Goal: Task Accomplishment & Management: Manage account settings

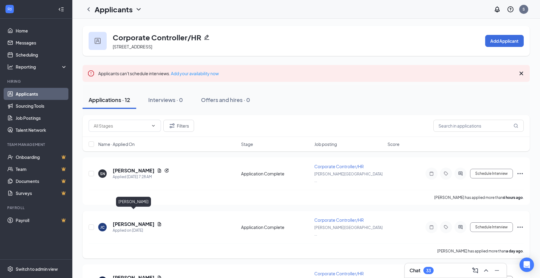
click at [128, 221] on h5 "[PERSON_NAME]" at bounding box center [134, 224] width 42 height 7
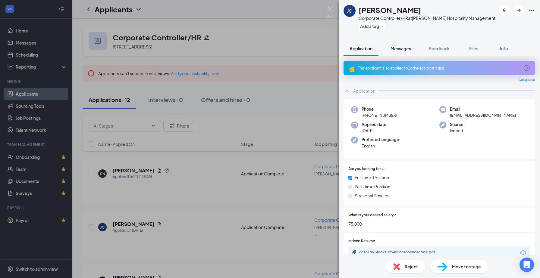
click at [390, 50] on button "Messages" at bounding box center [400, 48] width 33 height 15
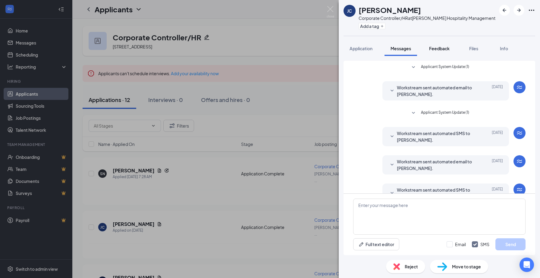
click at [438, 48] on span "Feedback" at bounding box center [439, 48] width 20 height 5
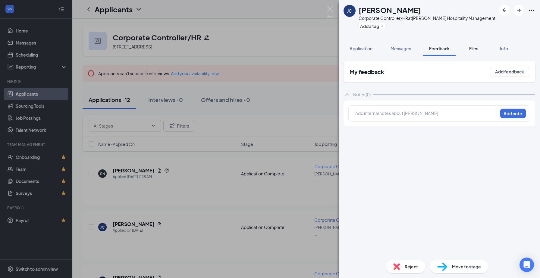
click at [473, 48] on span "Files" at bounding box center [473, 48] width 9 height 5
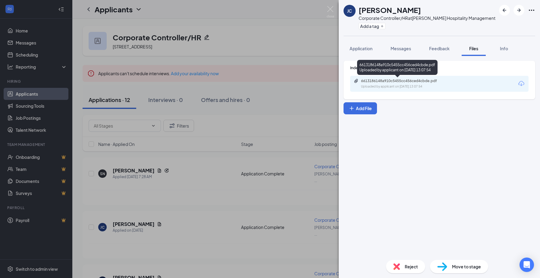
click at [414, 83] on div "6613186148a910c5455cc456ced4cbde.pdf" at bounding box center [403, 81] width 84 height 5
click at [404, 265] on div "Reject" at bounding box center [405, 266] width 39 height 13
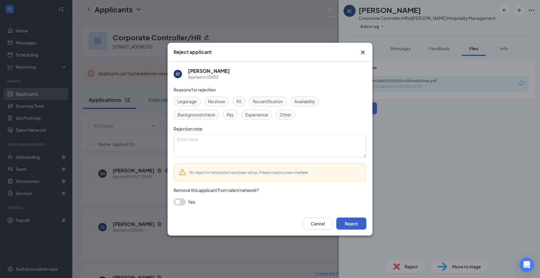
click at [353, 224] on button "Reject" at bounding box center [351, 224] width 30 height 12
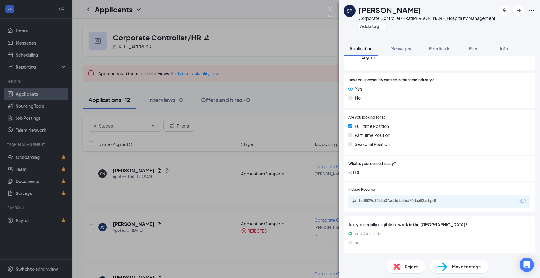
scroll to position [72, 0]
click at [384, 203] on div "ba8829c3455a07addd3a86d74daa82ad.pdf" at bounding box center [401, 200] width 84 height 5
click at [516, 10] on icon "ArrowRight" at bounding box center [518, 10] width 7 height 7
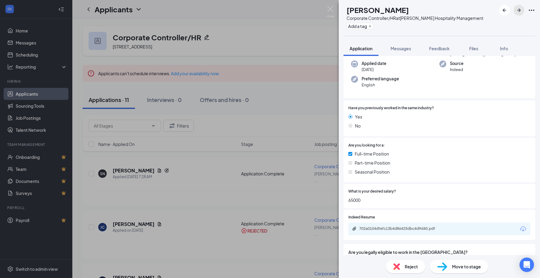
scroll to position [73, 0]
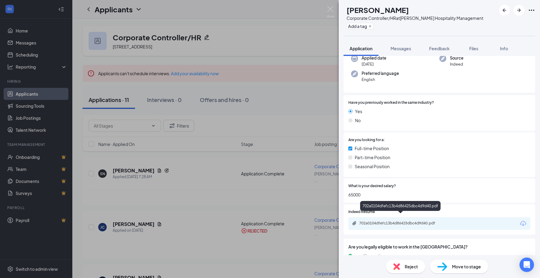
click at [377, 221] on div "702a0104dfefc13b4d86425dbc4d9d40.pdf" at bounding box center [401, 223] width 84 height 5
click at [405, 264] on span "Reject" at bounding box center [410, 266] width 13 height 7
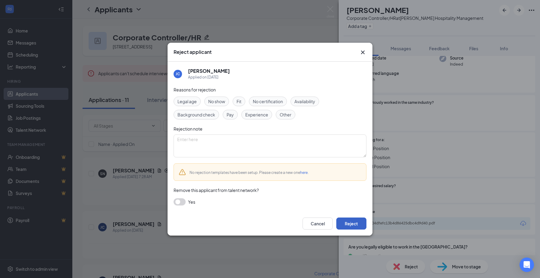
click at [357, 223] on button "Reject" at bounding box center [351, 224] width 30 height 12
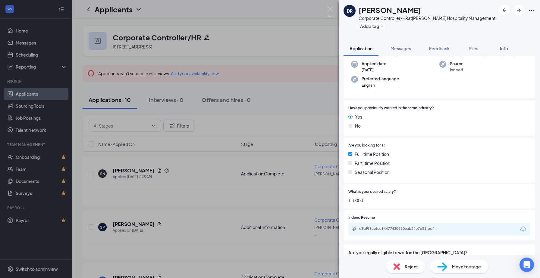
scroll to position [83, 0]
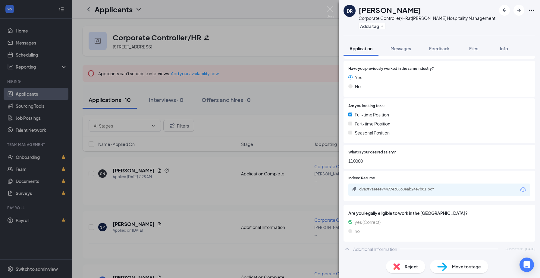
click at [413, 186] on div "d9a9f9aefee94477430860eab24e7b81.pdf" at bounding box center [439, 190] width 182 height 13
click at [410, 192] on div "d9a9f9aefee94477430860eab24e7b81.pdf" at bounding box center [401, 190] width 98 height 6
click at [515, 13] on icon "ArrowRight" at bounding box center [518, 10] width 7 height 7
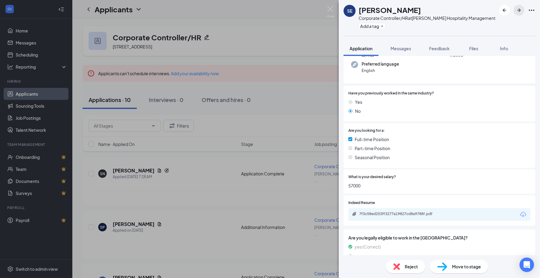
scroll to position [60, 0]
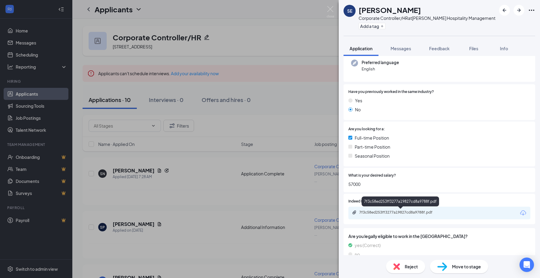
click at [399, 214] on div "7f3c58ed253ff3277a19827cd8a9788f.pdf" at bounding box center [401, 212] width 84 height 5
click at [401, 266] on div "Reject" at bounding box center [405, 266] width 39 height 13
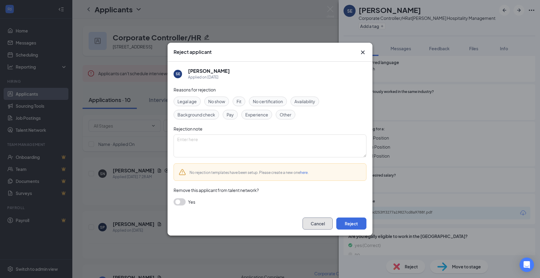
click at [316, 226] on button "Cancel" at bounding box center [317, 224] width 30 height 12
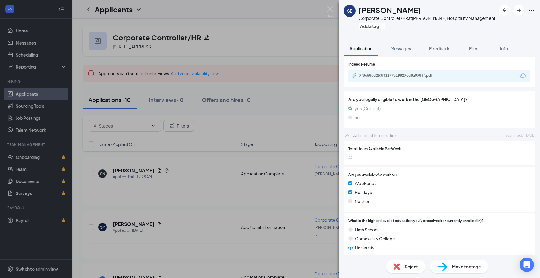
scroll to position [197, 0]
click at [386, 74] on div "7f3c58ed253ff3277a19827cd8a9788f.pdf" at bounding box center [401, 75] width 84 height 5
click at [389, 263] on div "Reject" at bounding box center [405, 266] width 39 height 13
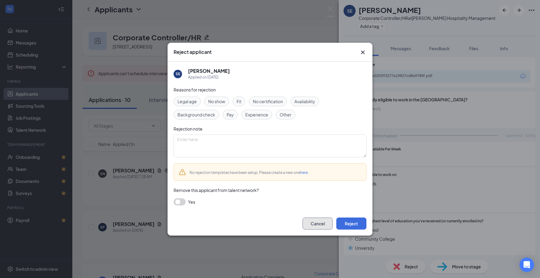
click at [320, 223] on button "Cancel" at bounding box center [317, 224] width 30 height 12
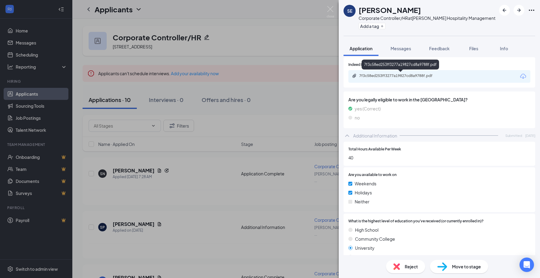
click at [394, 74] on div "7f3c58ed253ff3277a19827cd8a9788f.pdf" at bounding box center [401, 75] width 84 height 5
click at [403, 263] on div "Reject" at bounding box center [405, 266] width 39 height 13
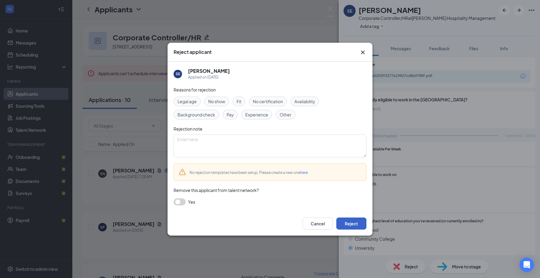
click at [350, 222] on button "Reject" at bounding box center [351, 224] width 30 height 12
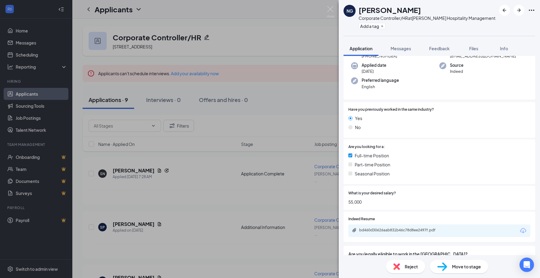
scroll to position [61, 0]
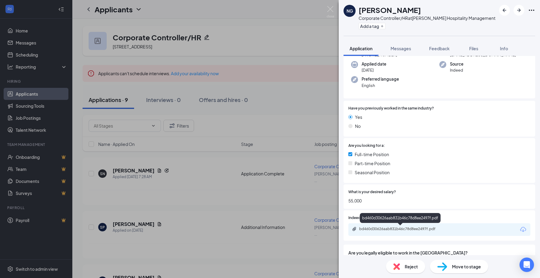
click at [381, 228] on div "bd460d30626aab831b46c78d8ee2497f.pdf" at bounding box center [401, 229] width 84 height 5
click at [398, 264] on img at bounding box center [396, 266] width 7 height 7
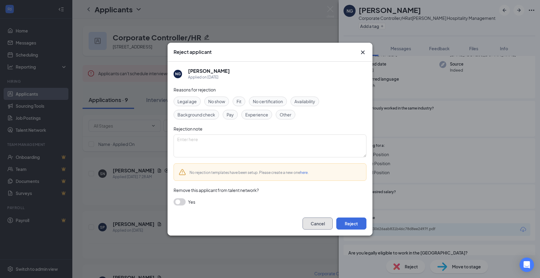
click at [319, 218] on button "Cancel" at bounding box center [317, 224] width 30 height 12
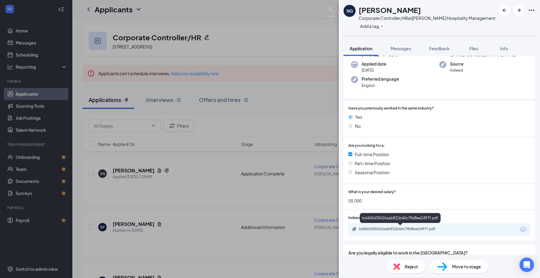
click at [380, 229] on div "bd460d30626aab831b46c78d8ee2497f.pdf" at bounding box center [401, 229] width 84 height 5
click at [401, 264] on div "Reject" at bounding box center [405, 266] width 39 height 13
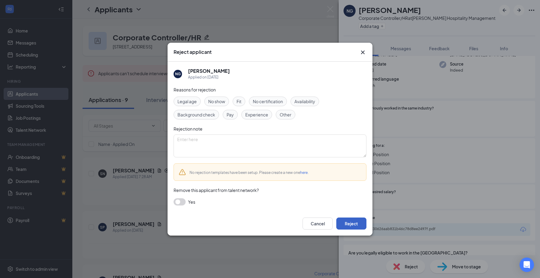
click at [345, 226] on button "Reject" at bounding box center [351, 224] width 30 height 12
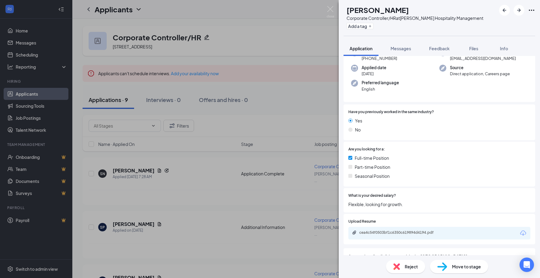
scroll to position [49, 0]
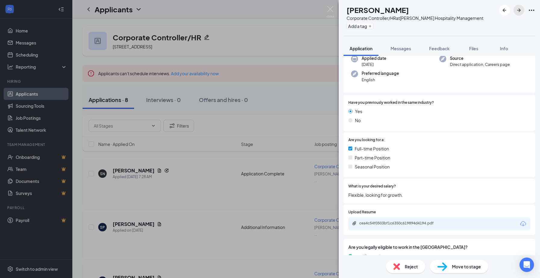
click at [519, 11] on icon "ArrowRight" at bounding box center [519, 10] width 4 height 4
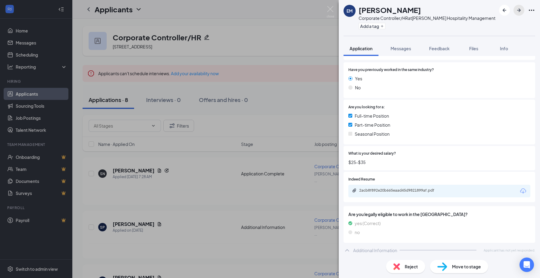
scroll to position [100, 0]
click at [373, 189] on div "2acb8f892e20b665eaad45d9821899af.pdf" at bounding box center [401, 189] width 84 height 5
click at [410, 266] on span "Reject" at bounding box center [410, 266] width 13 height 7
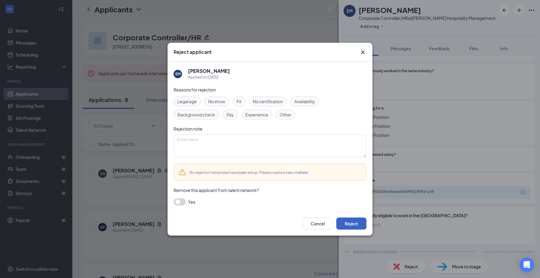
click at [350, 222] on button "Reject" at bounding box center [351, 224] width 30 height 12
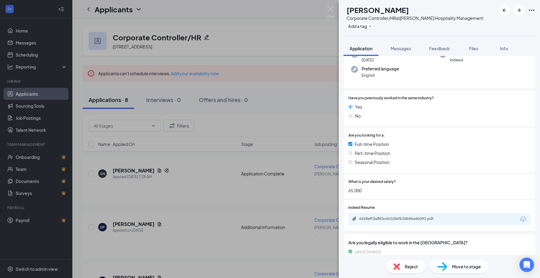
scroll to position [63, 0]
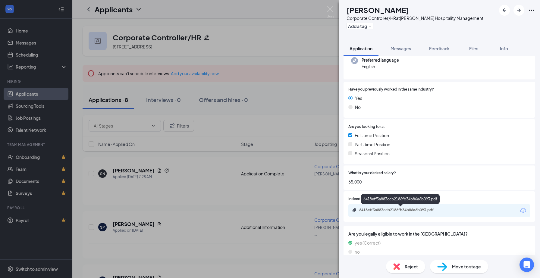
click at [371, 210] on div "6418eff3a883ccb2186fb34b86a6b093.pdf" at bounding box center [401, 210] width 84 height 5
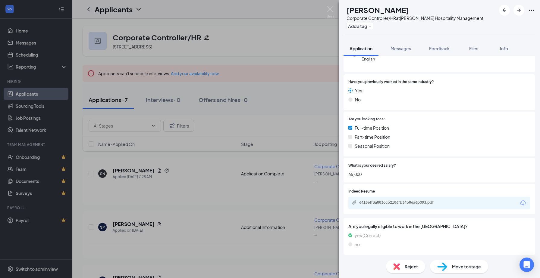
scroll to position [0, 0]
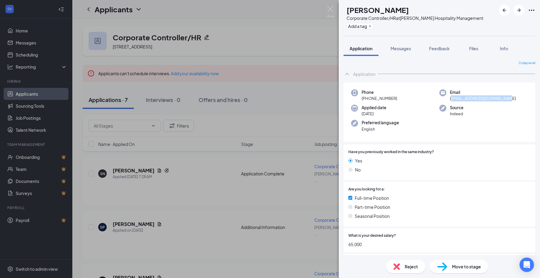
drag, startPoint x: 451, startPoint y: 100, endPoint x: 505, endPoint y: 98, distance: 54.2
click at [505, 98] on span "[EMAIL_ADDRESS][DOMAIN_NAME]" at bounding box center [483, 98] width 66 height 6
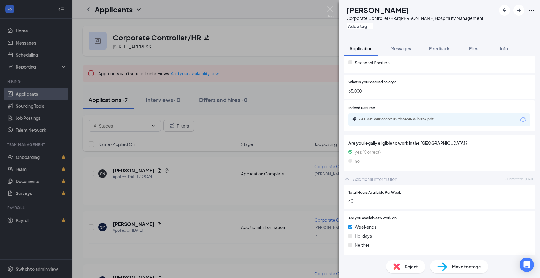
scroll to position [154, 0]
click at [514, 9] on button "button" at bounding box center [518, 10] width 11 height 11
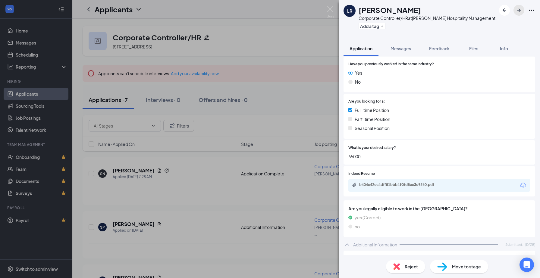
scroll to position [126, 0]
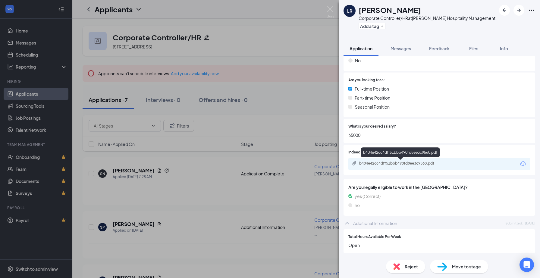
click at [408, 170] on div "b404e42cc4dff51bbb490fd8ee3c9560.pdf" at bounding box center [439, 164] width 182 height 13
click at [406, 167] on div "b404e42cc4dff51bbb490fd8ee3c9560.pdf" at bounding box center [439, 164] width 182 height 13
click at [402, 164] on div "b404e42cc4dff51bbb490fd8ee3c9560.pdf" at bounding box center [401, 163] width 84 height 5
click at [395, 263] on div "Reject" at bounding box center [405, 266] width 39 height 13
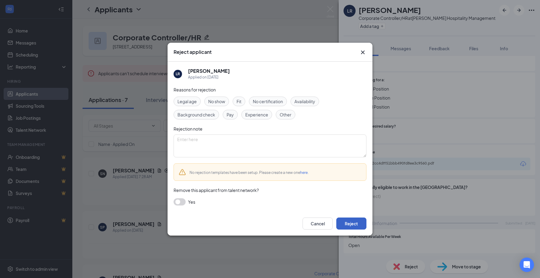
click at [355, 223] on button "Reject" at bounding box center [351, 224] width 30 height 12
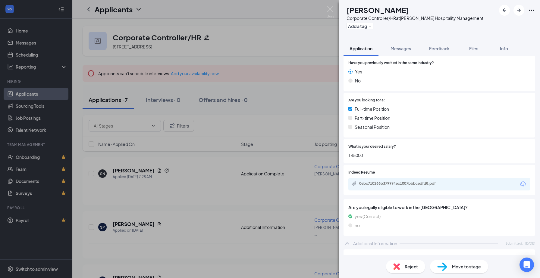
scroll to position [92, 0]
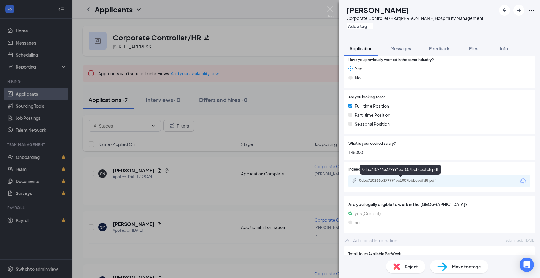
click at [394, 183] on div "0ebc710266b379994ec1007bbbcedfd8.pdf" at bounding box center [401, 181] width 98 height 6
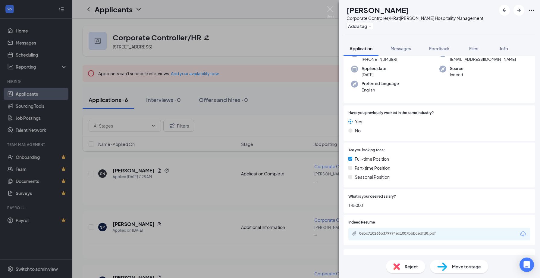
scroll to position [35, 0]
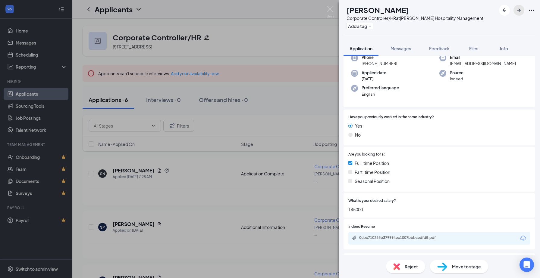
click at [516, 11] on icon "ArrowRight" at bounding box center [518, 10] width 7 height 7
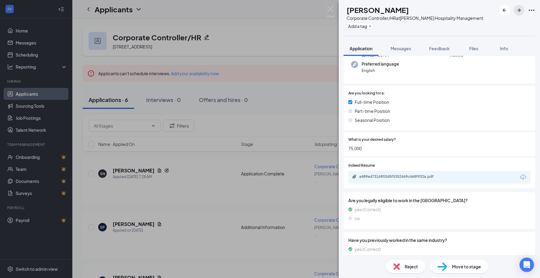
scroll to position [77, 0]
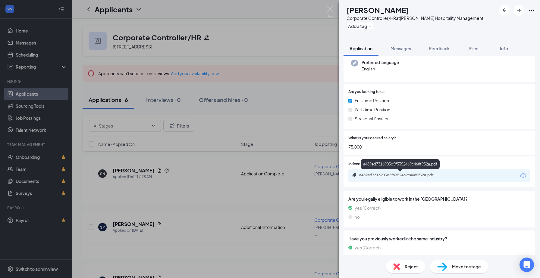
click at [435, 177] on div "a489ed7316903d5f5352469c468f932a.pdf" at bounding box center [401, 175] width 84 height 5
click at [521, 13] on icon "ArrowRight" at bounding box center [518, 10] width 7 height 7
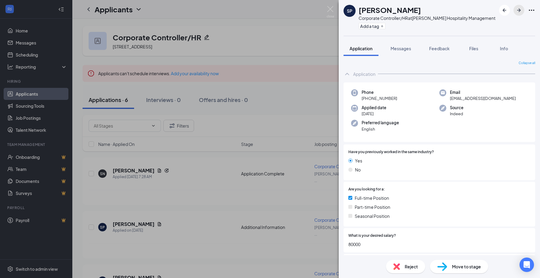
click at [521, 13] on icon "ArrowRight" at bounding box center [518, 10] width 7 height 7
click at [300, 110] on div "[PERSON_NAME] Corporate Controller/HR at [GEOGRAPHIC_DATA] Hospitality Manageme…" at bounding box center [270, 139] width 540 height 278
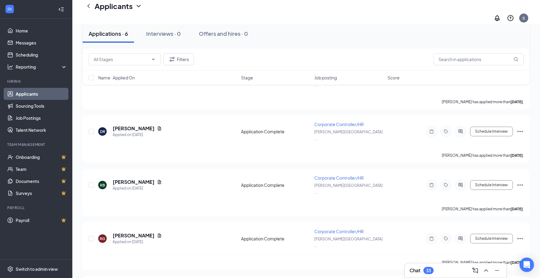
scroll to position [161, 0]
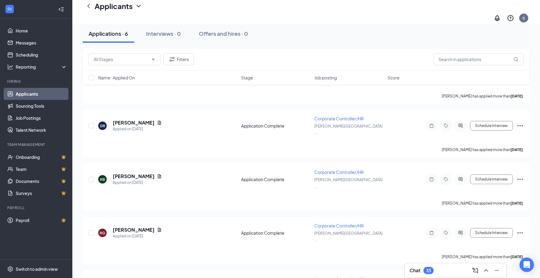
click at [426, 269] on div "33" at bounding box center [428, 270] width 5 height 5
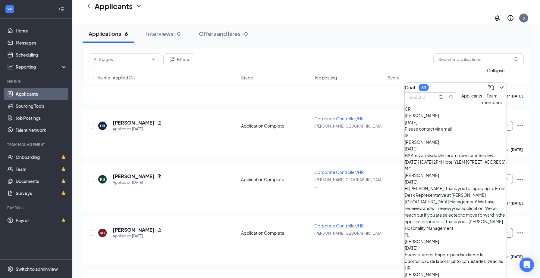
click at [498, 84] on icon "ChevronDown" at bounding box center [501, 87] width 7 height 7
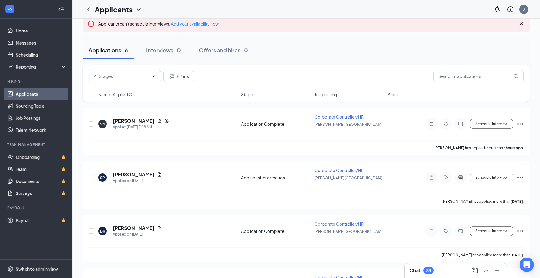
scroll to position [0, 0]
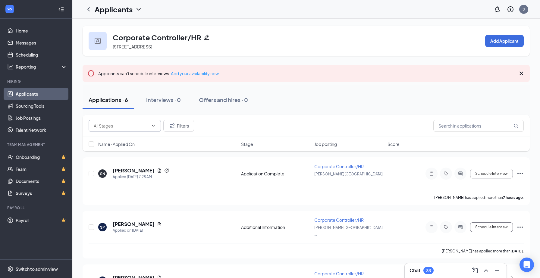
click at [144, 128] on input "text" at bounding box center [121, 126] width 55 height 7
click at [130, 11] on h1 "Applicants" at bounding box center [114, 9] width 38 height 10
click at [136, 10] on icon "ChevronDown" at bounding box center [138, 9] width 7 height 7
click at [123, 35] on link "Archived applicants" at bounding box center [118, 32] width 40 height 6
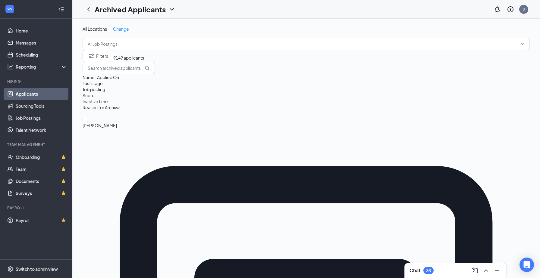
click at [128, 50] on span at bounding box center [306, 44] width 447 height 12
click at [112, 58] on div "Corporate Controller/HR ([PERSON_NAME] Hospitality Management)" at bounding box center [151, 54] width 136 height 7
type input "Corporate Controller/HR ([PERSON_NAME] Hospitality Management)"
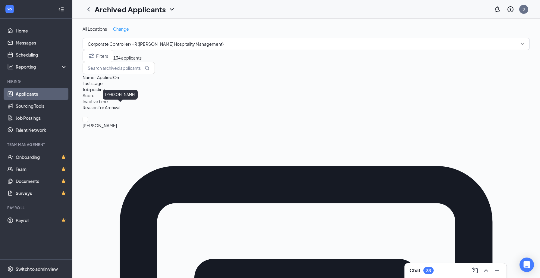
click at [122, 122] on span "[PERSON_NAME]" at bounding box center [306, 125] width 447 height 7
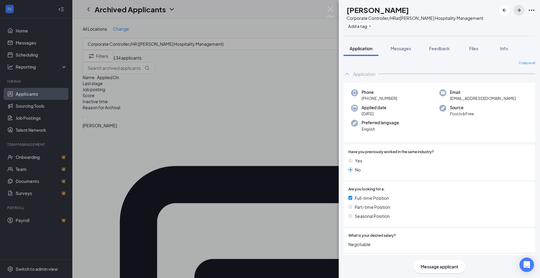
click at [518, 10] on icon "ArrowRight" at bounding box center [519, 10] width 4 height 4
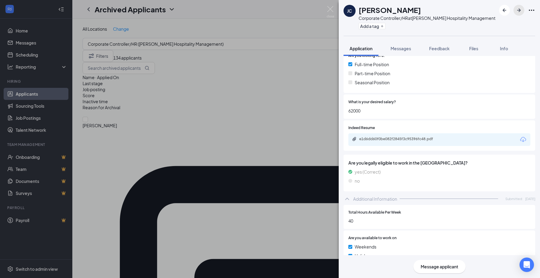
scroll to position [138, 0]
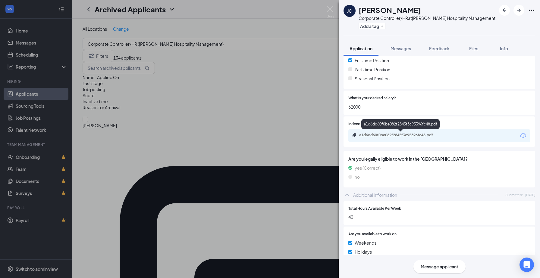
click at [438, 134] on div "e1d6dd60f0be082f2845f3c95396fc48.pdf" at bounding box center [401, 135] width 84 height 5
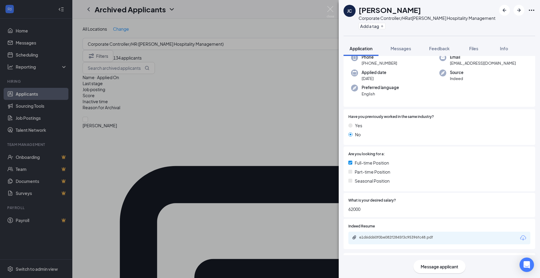
scroll to position [7, 0]
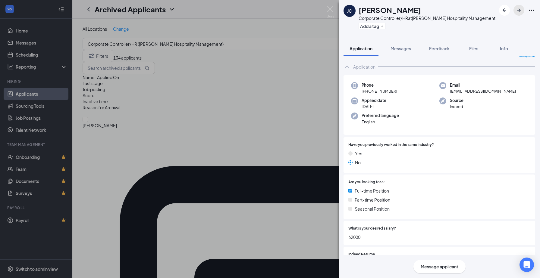
click at [518, 11] on icon "ArrowRight" at bounding box center [518, 10] width 7 height 7
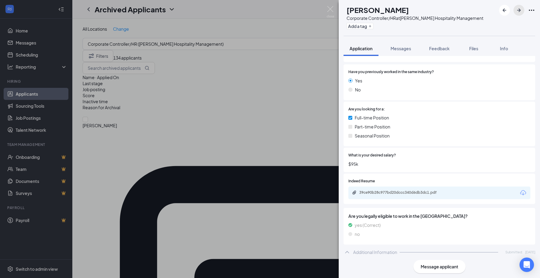
scroll to position [88, 0]
click at [440, 189] on div "39ce90b28c977bd20dccc340d6db3dc1.pdf" at bounding box center [401, 191] width 84 height 5
click at [515, 9] on button "button" at bounding box center [518, 10] width 11 height 11
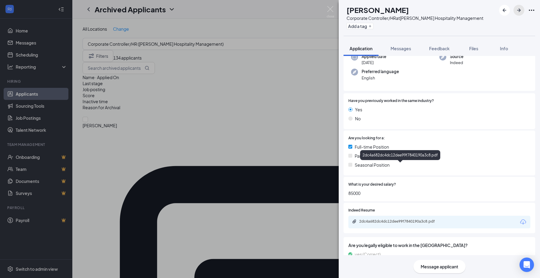
scroll to position [51, 0]
click at [432, 218] on div "2dc4a682dc4dc12dee99f7840190a3c8.pdf" at bounding box center [439, 222] width 182 height 13
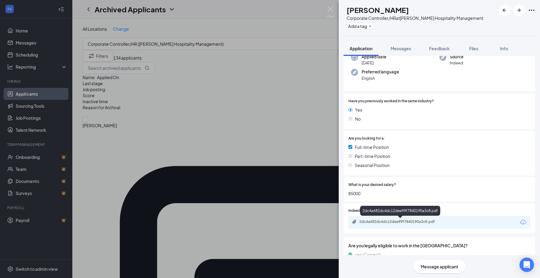
click at [430, 222] on div "2dc4a682dc4dc12dee99f7840190a3c8.pdf" at bounding box center [401, 222] width 84 height 5
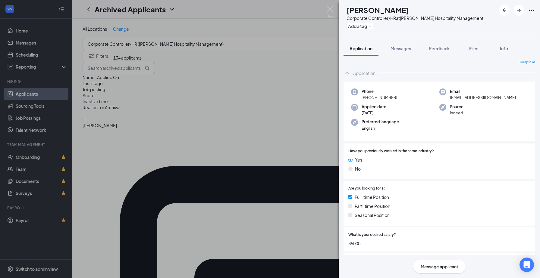
scroll to position [0, 0]
click at [518, 9] on icon "ArrowRight" at bounding box center [518, 10] width 7 height 7
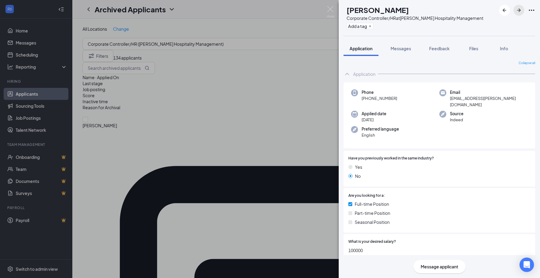
click at [519, 10] on icon "ArrowRight" at bounding box center [519, 10] width 4 height 4
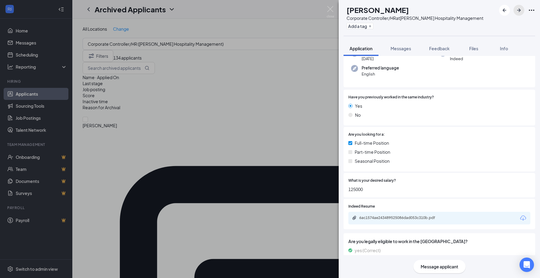
scroll to position [80, 0]
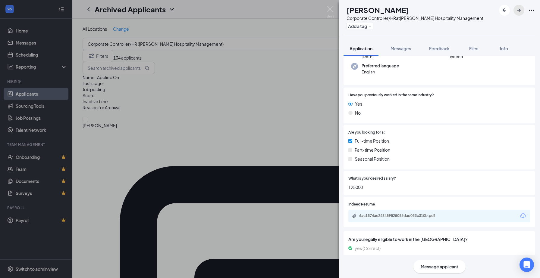
click at [520, 10] on icon "ArrowRight" at bounding box center [519, 10] width 4 height 4
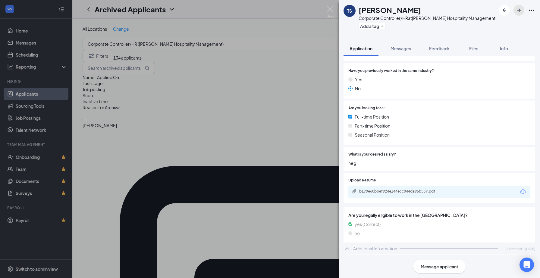
scroll to position [82, 0]
click at [521, 8] on icon "ArrowRight" at bounding box center [518, 10] width 7 height 7
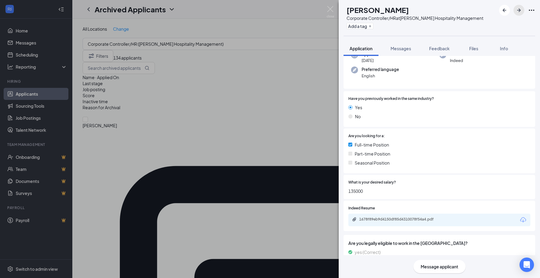
scroll to position [54, 0]
click at [421, 220] on div "1678f89eb9d4150df85d4310078f54a4.pdf" at bounding box center [401, 218] width 84 height 5
click at [519, 6] on button "button" at bounding box center [518, 10] width 11 height 11
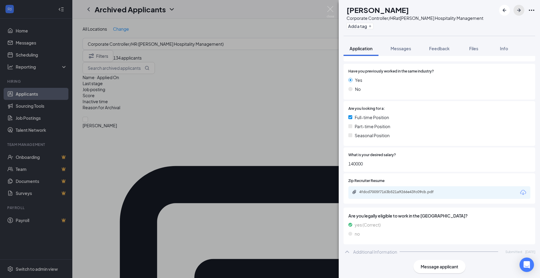
scroll to position [99, 0]
click at [449, 187] on div "4fdcd7005f7163b521a9266e43fc09cb.pdf" at bounding box center [439, 191] width 182 height 13
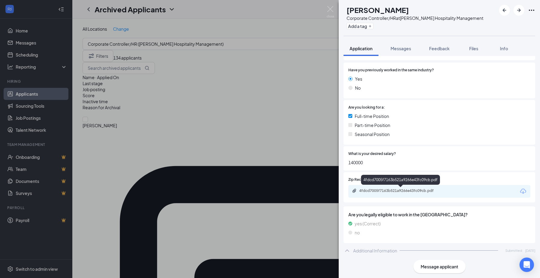
click at [444, 190] on div "4fdcd7005f7163b521a9266e43fc09cb.pdf" at bounding box center [401, 191] width 98 height 5
click at [518, 11] on icon "ArrowRight" at bounding box center [519, 10] width 4 height 4
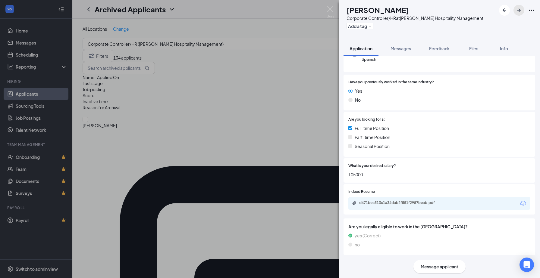
scroll to position [73, 0]
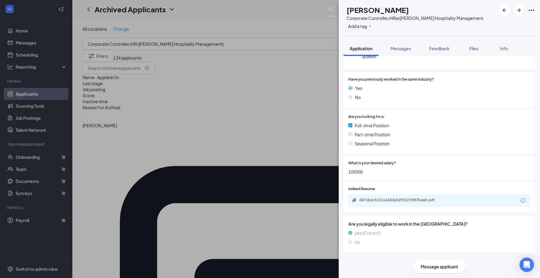
click at [417, 199] on div "d471bec513c1a34dab2f551f2987beab.pdf" at bounding box center [401, 200] width 84 height 5
click at [517, 10] on icon "ArrowRight" at bounding box center [518, 10] width 7 height 7
click at [329, 9] on img at bounding box center [330, 12] width 8 height 12
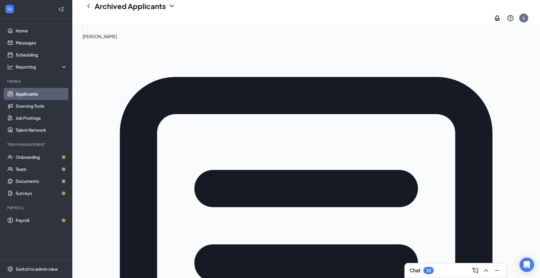
scroll to position [100, 0]
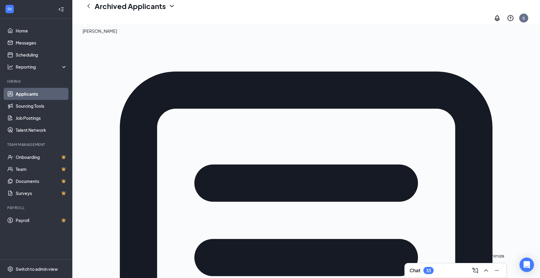
click at [498, 271] on icon "Minimize" at bounding box center [496, 270] width 4 height 1
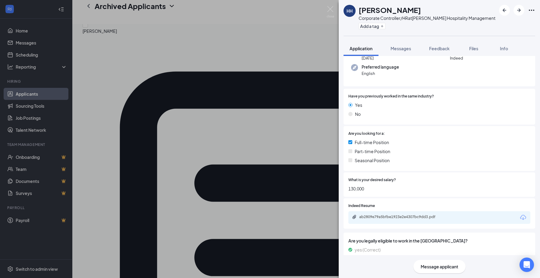
scroll to position [63, 0]
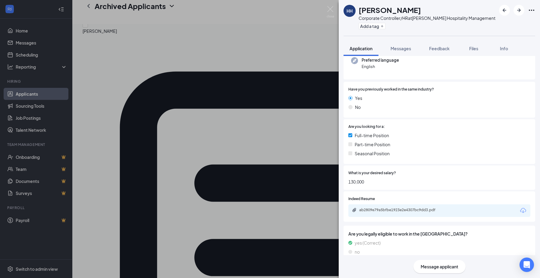
click at [328, 243] on div "HH [PERSON_NAME] Corporate Controller/HR at [PERSON_NAME] Hospitality Managemen…" at bounding box center [270, 139] width 540 height 278
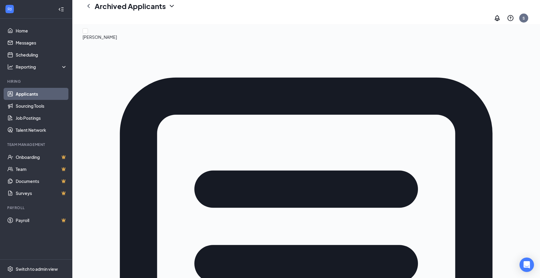
scroll to position [100, 0]
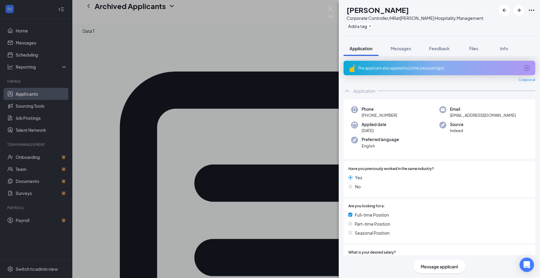
click at [378, 166] on div "Have you previously worked in the same industry? Yes No" at bounding box center [439, 179] width 192 height 36
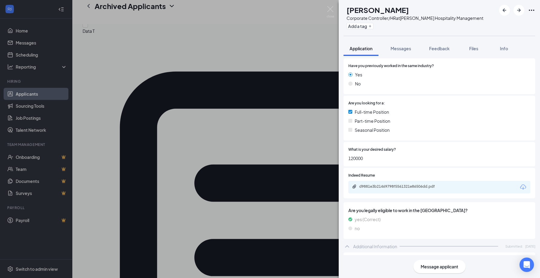
scroll to position [120, 0]
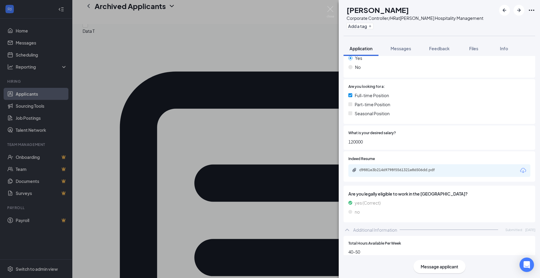
click at [377, 168] on div "d9881e3b21469798f5561321e86506dd.pdf" at bounding box center [401, 170] width 84 height 5
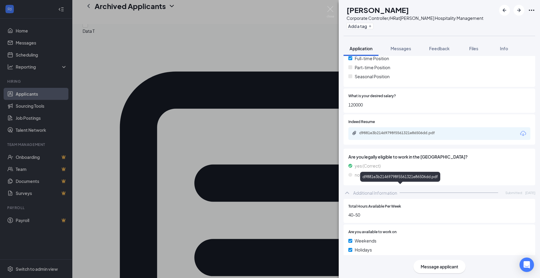
scroll to position [158, 0]
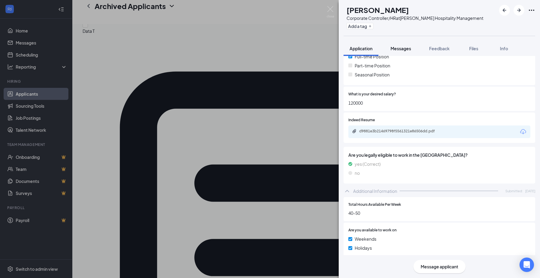
click at [403, 53] on button "Messages" at bounding box center [400, 48] width 33 height 15
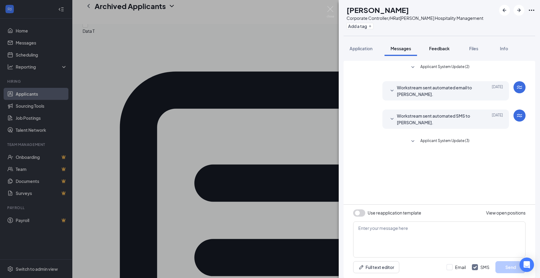
click at [439, 48] on span "Feedback" at bounding box center [439, 48] width 20 height 5
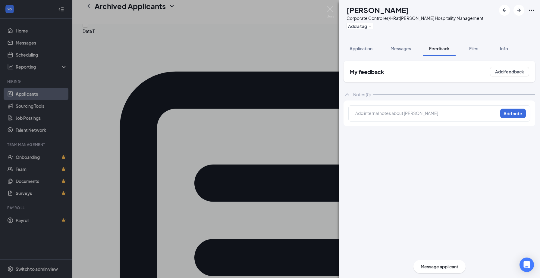
click at [323, 63] on div "DP [PERSON_NAME] Corporate Controller/HR at [PERSON_NAME] Hospitality Managemen…" at bounding box center [270, 139] width 540 height 278
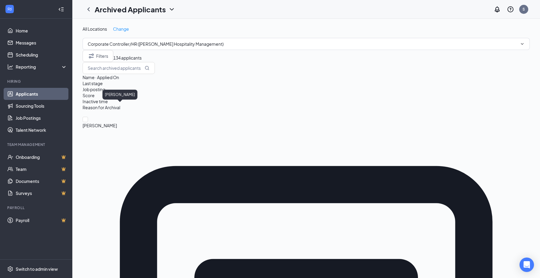
click at [121, 122] on span "[PERSON_NAME]" at bounding box center [306, 125] width 447 height 7
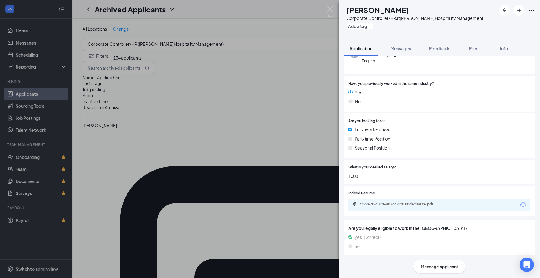
scroll to position [86, 0]
click at [378, 204] on div "3399e7f9c0286a8264998188dec9a0fe.pdf" at bounding box center [401, 203] width 84 height 5
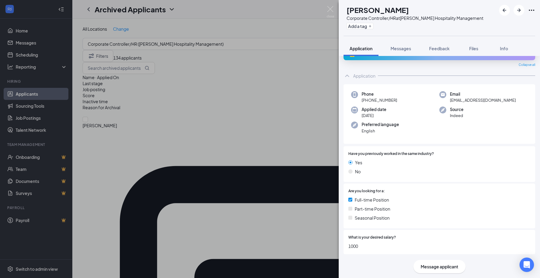
scroll to position [0, 0]
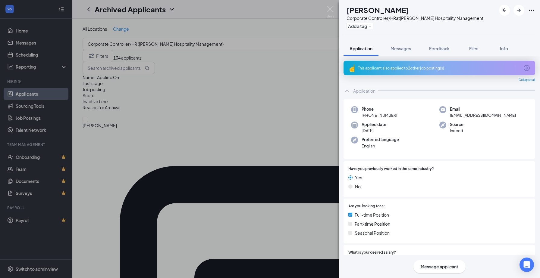
drag, startPoint x: 367, startPoint y: 117, endPoint x: 396, endPoint y: 117, distance: 28.6
click at [396, 117] on div "Phone [PHONE_NUMBER]" at bounding box center [395, 112] width 88 height 12
copy span "[PHONE_NUMBER]"
click at [397, 67] on div "This applicant also applied to 2 other job posting(s)" at bounding box center [438, 68] width 161 height 5
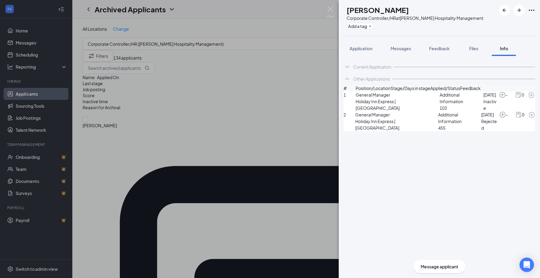
click at [379, 98] on span "General Manager" at bounding box center [397, 95] width 84 height 7
click at [528, 98] on icon "ArrowCircle" at bounding box center [531, 95] width 6 height 6
click at [329, 9] on img at bounding box center [330, 12] width 8 height 12
